Goal: Transaction & Acquisition: Purchase product/service

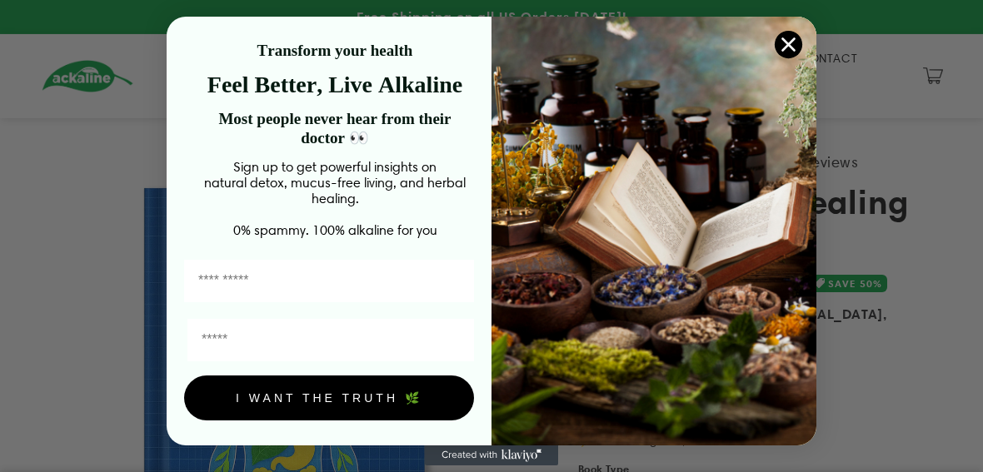
click at [372, 294] on input "First Name" at bounding box center [329, 281] width 290 height 42
type input "**********"
type input "*******"
click at [371, 407] on button "I WANT THE TRUTH 🌿" at bounding box center [329, 398] width 290 height 45
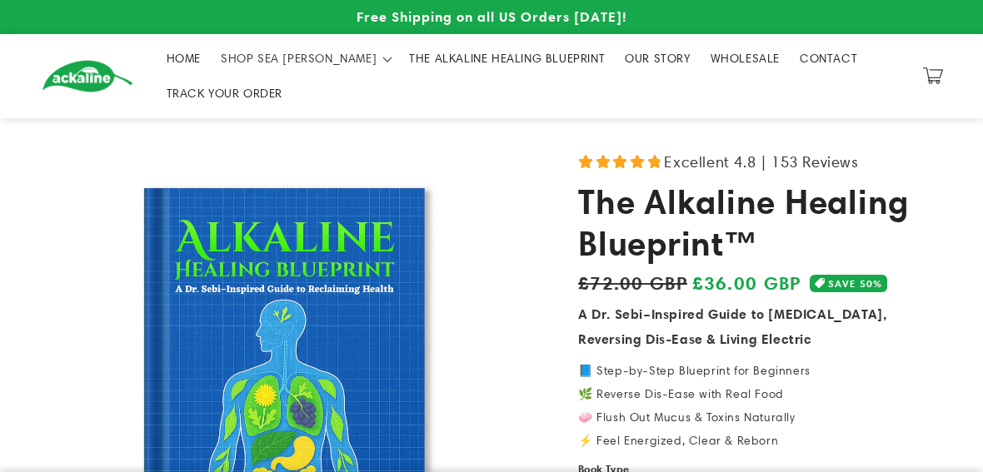
click at [924, 362] on div "Close dialog 🎉 You're In! Welcome to the alkaline lifestyle revolution. Your fi…" at bounding box center [491, 236] width 983 height 472
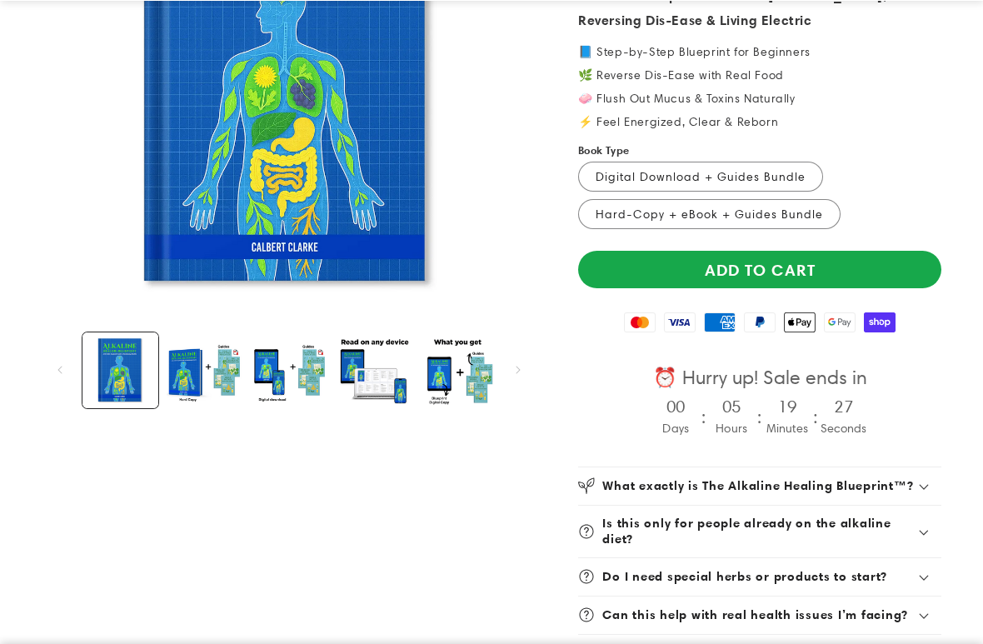
scroll to position [320, 0]
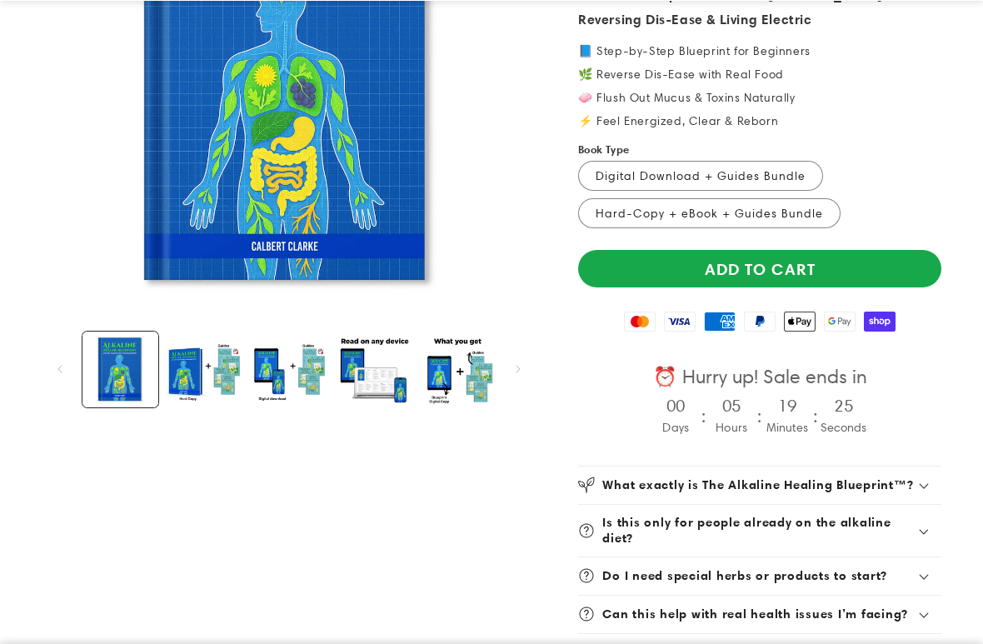
click at [191, 369] on button "Load image 2 in gallery view" at bounding box center [205, 370] width 76 height 76
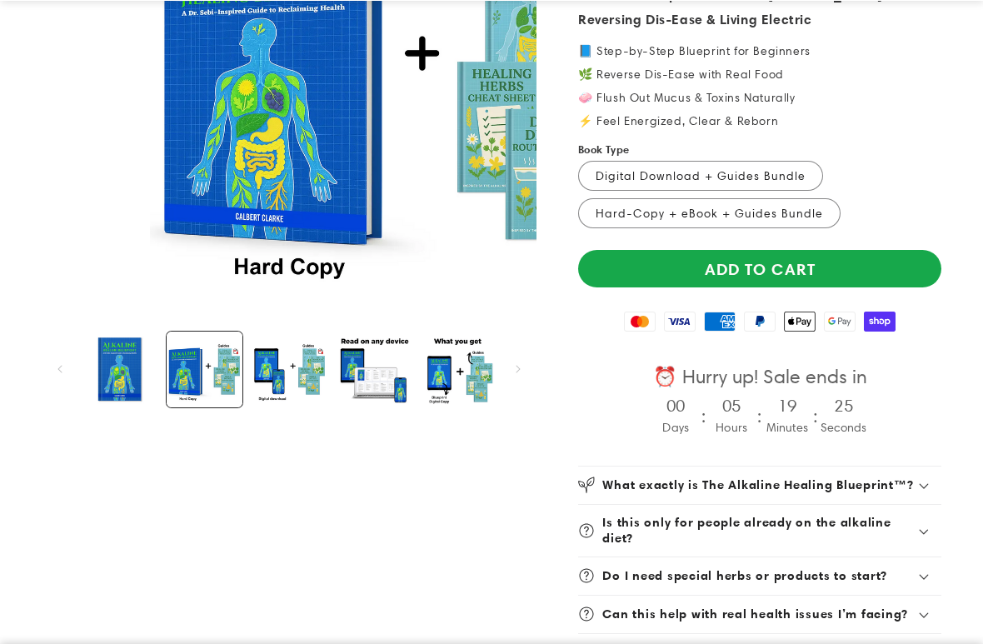
scroll to position [0, 516]
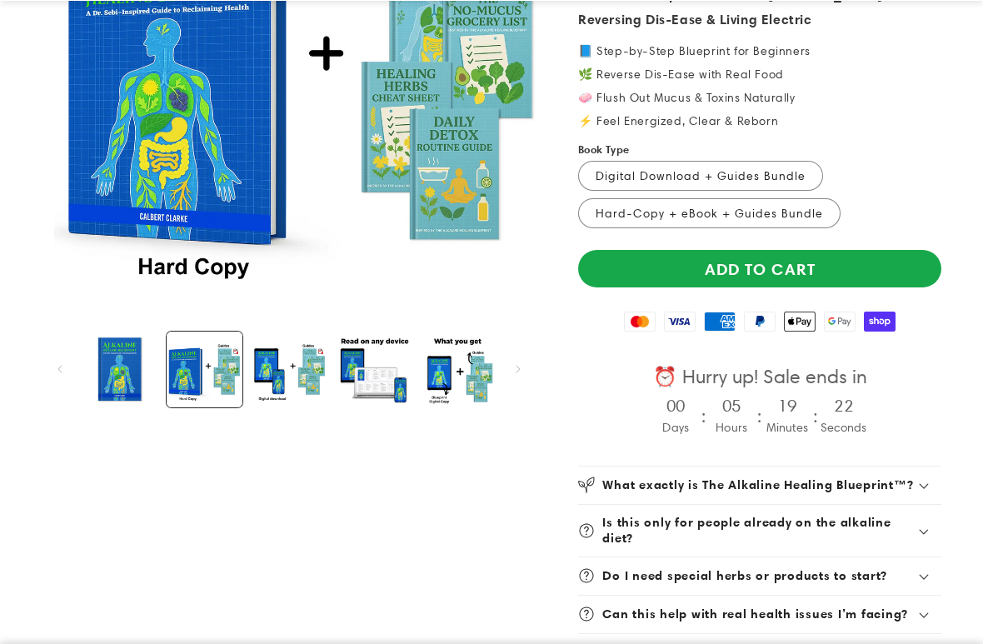
click at [277, 367] on button "Load image 3 in gallery view" at bounding box center [289, 370] width 76 height 76
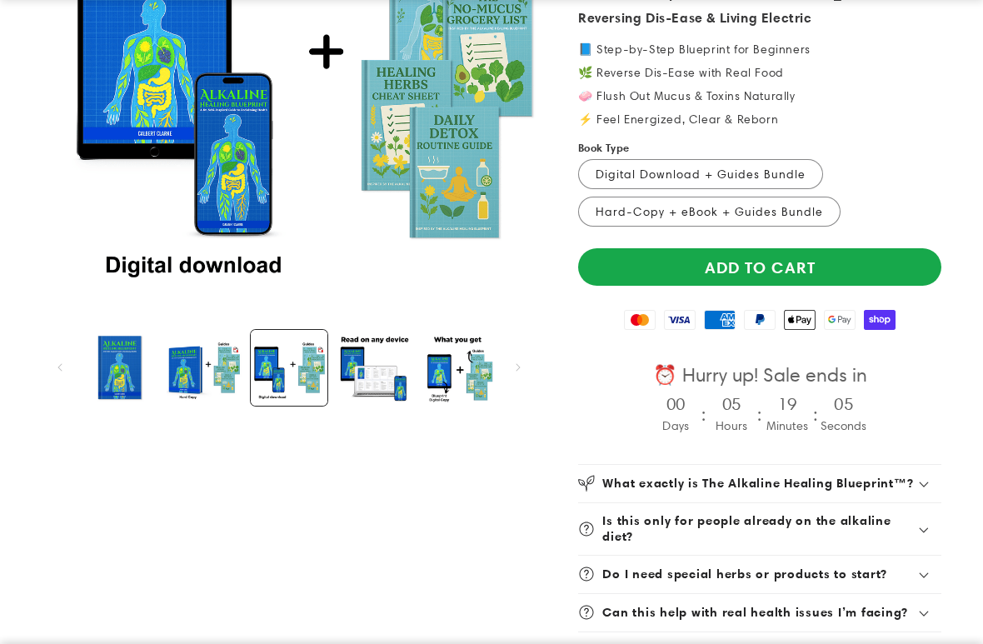
scroll to position [322, 0]
click at [777, 172] on label "Digital Download + Guides Bundle Variant sold out or unavailable" at bounding box center [700, 174] width 245 height 30
click at [802, 206] on label "Hard-Copy + eBook + Guides Bundle Variant sold out or unavailable" at bounding box center [709, 212] width 262 height 30
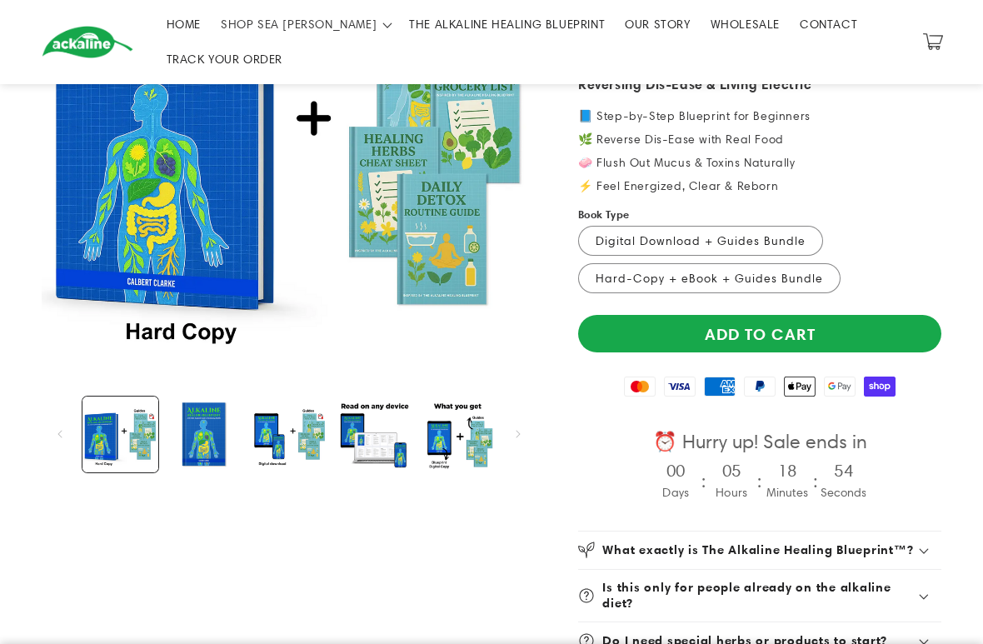
scroll to position [264, 0]
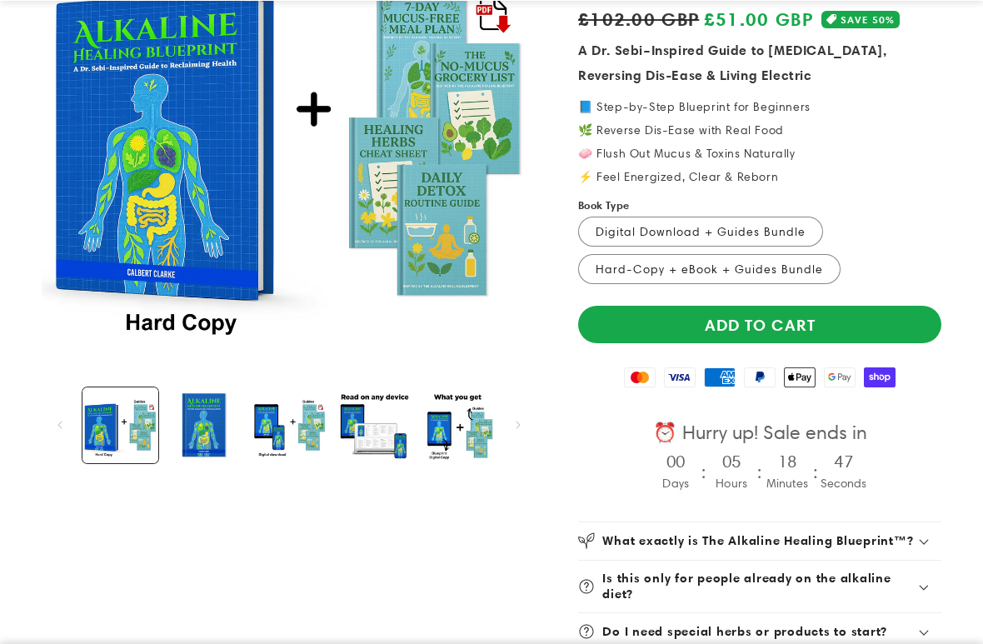
click at [197, 431] on button "Load image 1 in gallery view" at bounding box center [205, 425] width 76 height 76
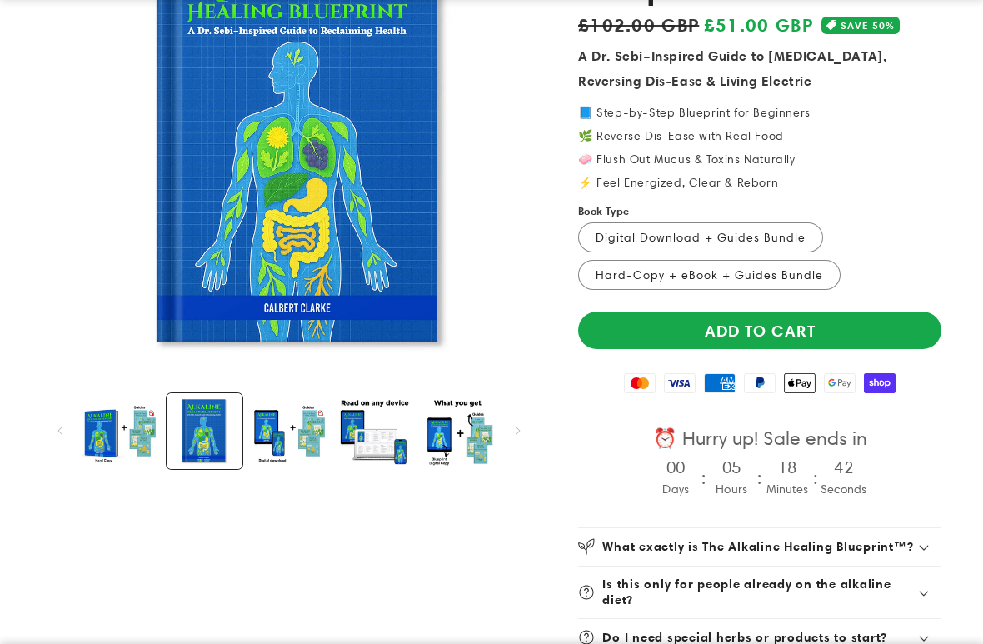
scroll to position [258, 0]
click at [279, 217] on img "Gallery Viewer" at bounding box center [301, 137] width 495 height 495
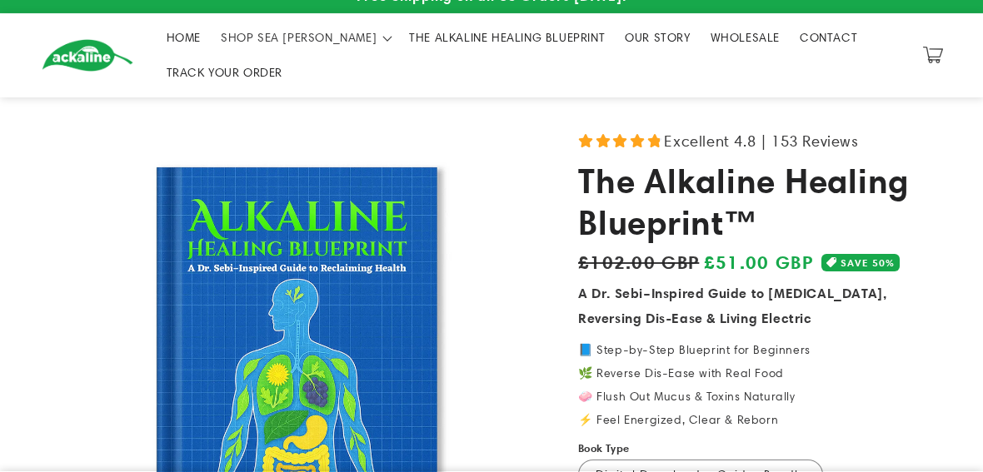
scroll to position [0, 0]
